Goal: Find specific page/section: Find specific page/section

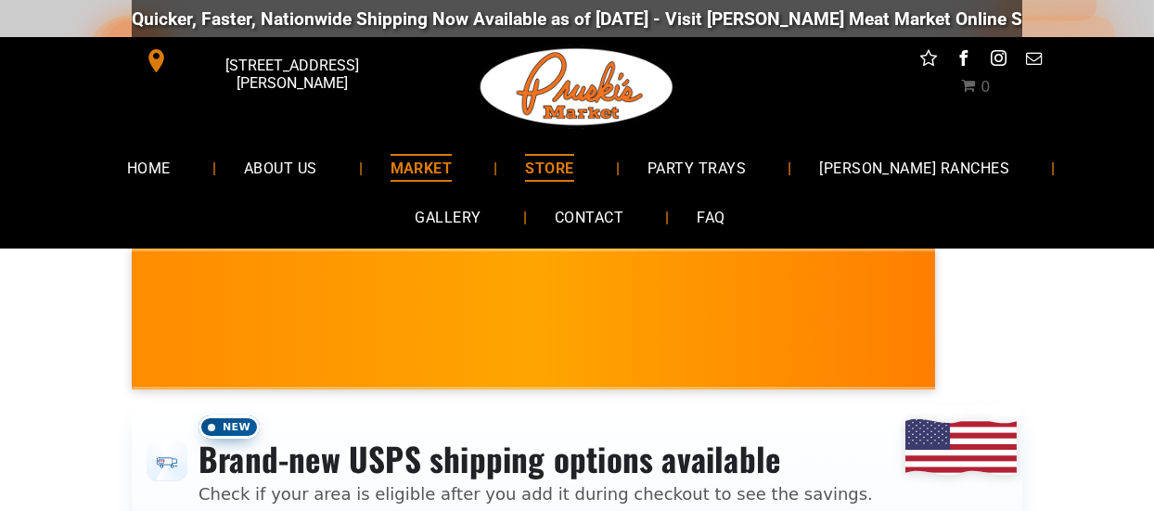
click at [391, 166] on span "MARKET" at bounding box center [422, 167] width 62 height 27
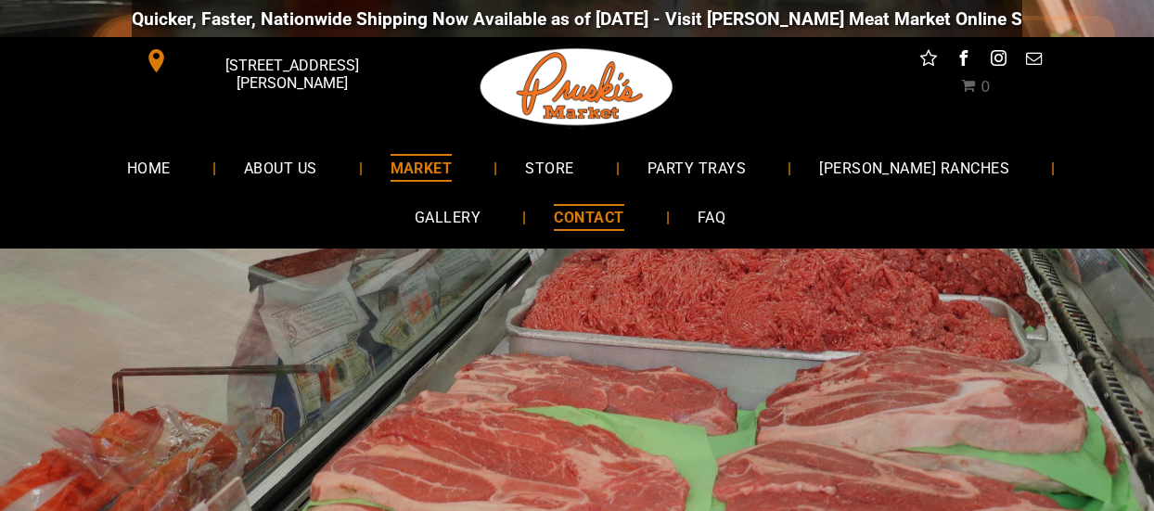
click at [554, 218] on span "CONTACT" at bounding box center [589, 217] width 70 height 27
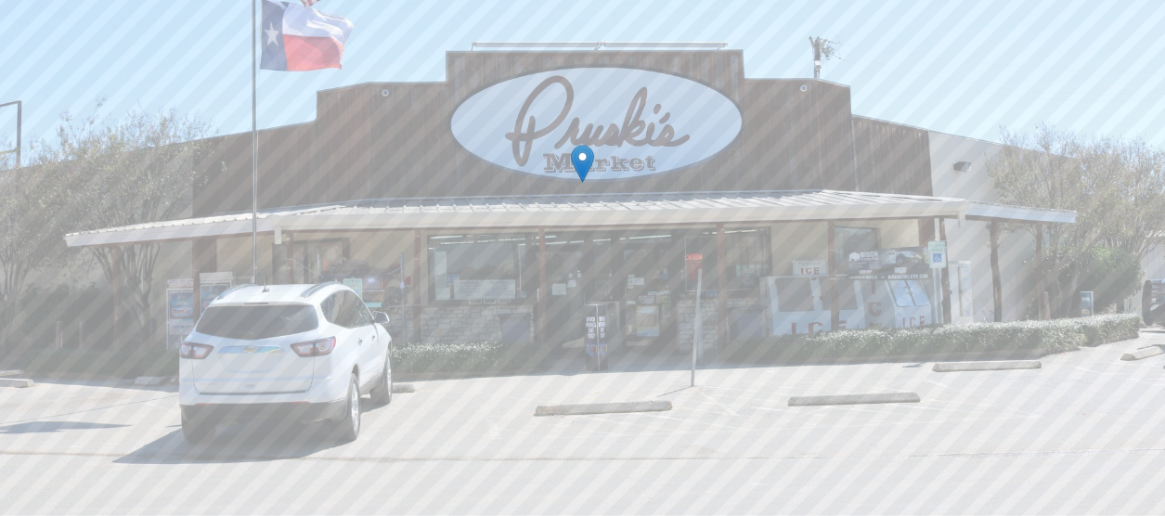
scroll to position [1856, 0]
